Goal: Information Seeking & Learning: Compare options

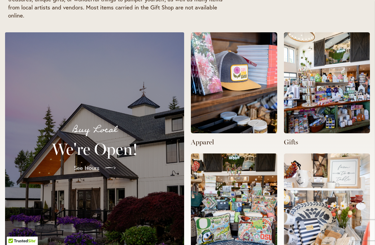
scroll to position [182, 0]
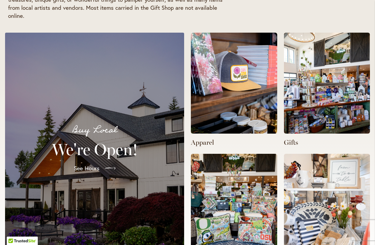
click at [241, 117] on img at bounding box center [234, 83] width 86 height 101
click at [253, 103] on img at bounding box center [234, 83] width 86 height 101
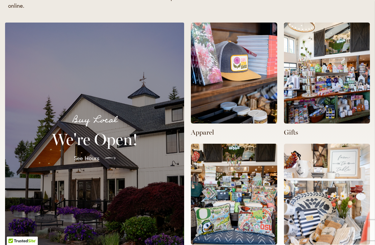
scroll to position [193, 0]
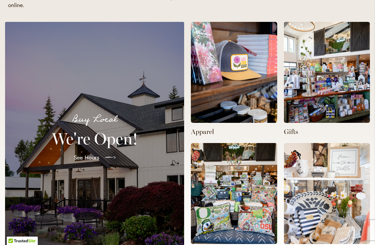
click at [205, 134] on p "Apparel" at bounding box center [234, 131] width 86 height 9
click at [250, 101] on img at bounding box center [234, 72] width 86 height 101
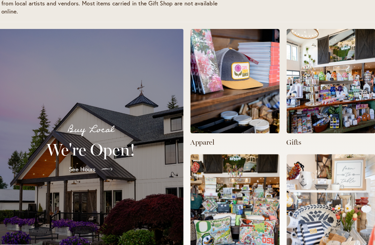
scroll to position [0, 0]
click at [325, 83] on img at bounding box center [327, 78] width 86 height 101
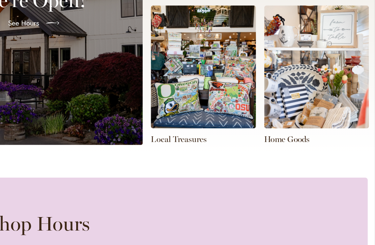
click at [284, 70] on img at bounding box center [327, 59] width 86 height 101
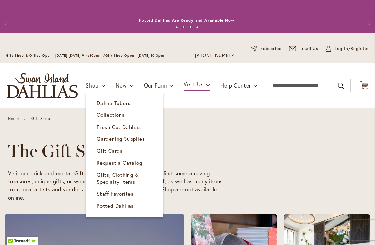
click at [135, 176] on span "Gifts, Clothing & Specialty Items" at bounding box center [118, 179] width 42 height 14
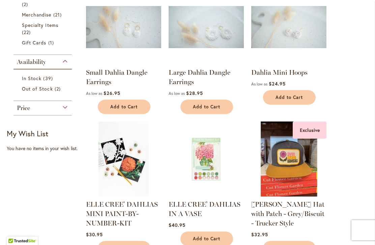
scroll to position [179, 0]
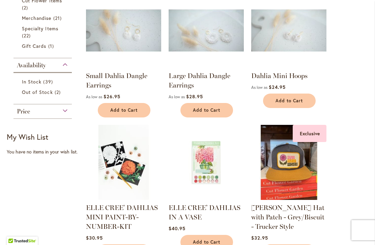
click at [135, 74] on link "Small Dahlia Dangle Earrings" at bounding box center [116, 81] width 61 height 18
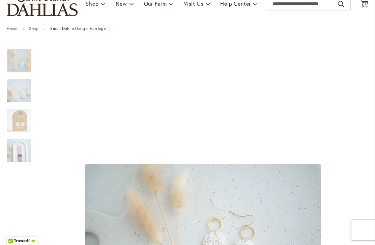
scroll to position [79, 0]
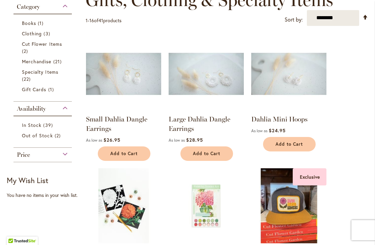
scroll to position [136, 0]
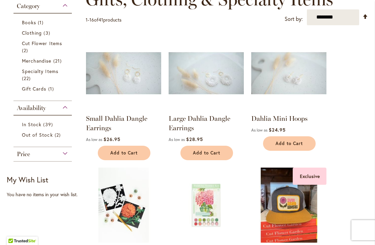
click at [224, 95] on img at bounding box center [205, 73] width 75 height 75
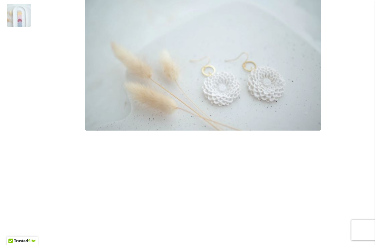
scroll to position [247, 0]
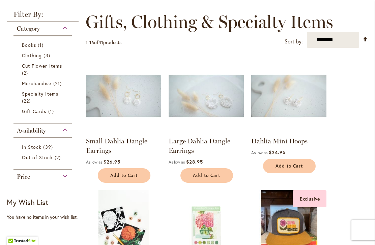
scroll to position [114, 0]
click at [309, 109] on img at bounding box center [288, 95] width 75 height 75
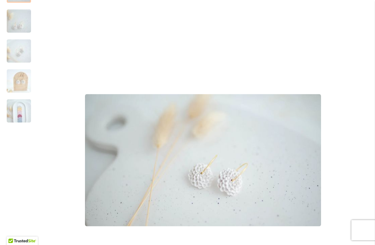
scroll to position [148, 0]
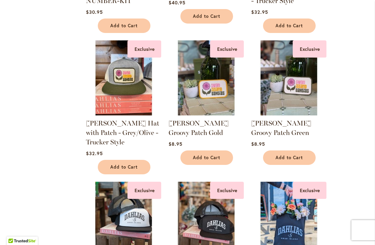
scroll to position [404, 0]
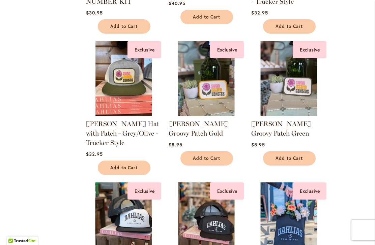
click at [111, 130] on link "SID Grafletics Hat with Patch - Grey/Olive - Trucker Style" at bounding box center [122, 133] width 73 height 27
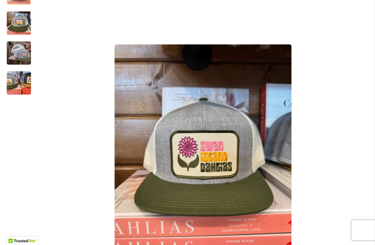
scroll to position [136, 0]
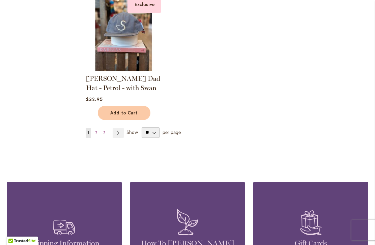
scroll to position [865, 0]
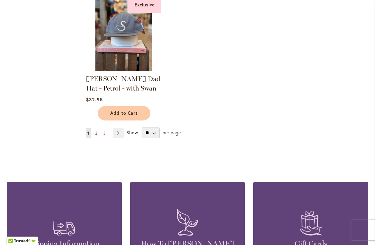
click at [120, 134] on link "Page Next" at bounding box center [118, 133] width 11 height 10
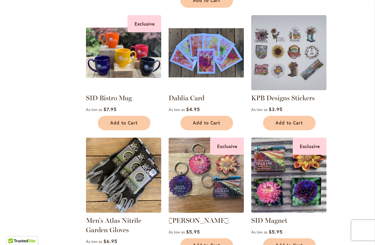
scroll to position [431, 0]
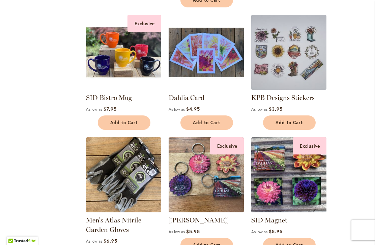
click at [220, 66] on img at bounding box center [205, 52] width 75 height 75
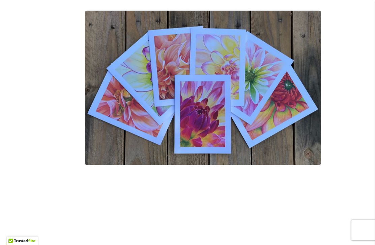
scroll to position [232, 0]
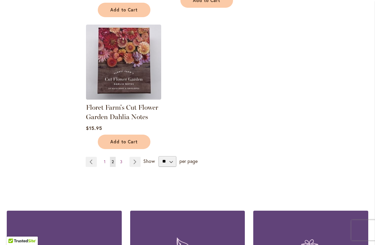
scroll to position [808, 0]
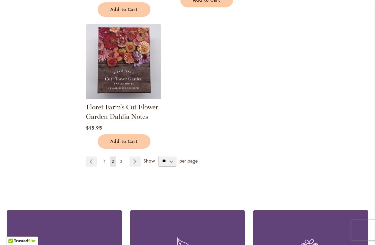
click at [136, 160] on link "Page Next" at bounding box center [134, 162] width 11 height 10
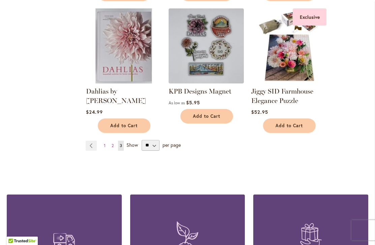
scroll to position [426, 0]
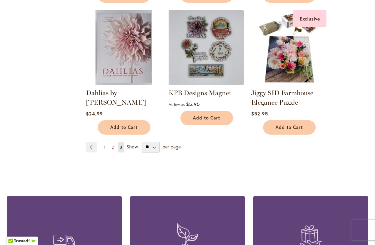
click at [126, 149] on span "Show" at bounding box center [131, 146] width 11 height 6
click at [142, 149] on select "** ** ** **" at bounding box center [151, 147] width 18 height 11
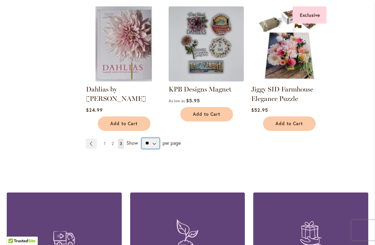
scroll to position [431, 0]
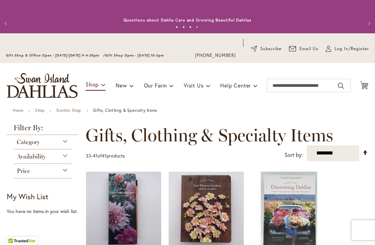
scroll to position [0, 0]
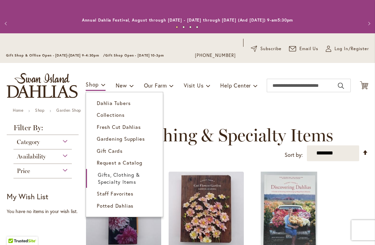
click at [134, 193] on link "Staff Favorites" at bounding box center [124, 194] width 77 height 12
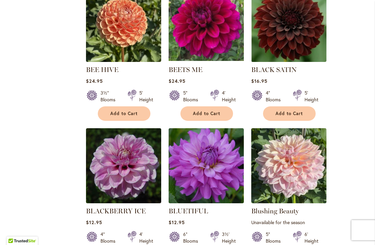
scroll to position [460, 0]
